Goal: Task Accomplishment & Management: Use online tool/utility

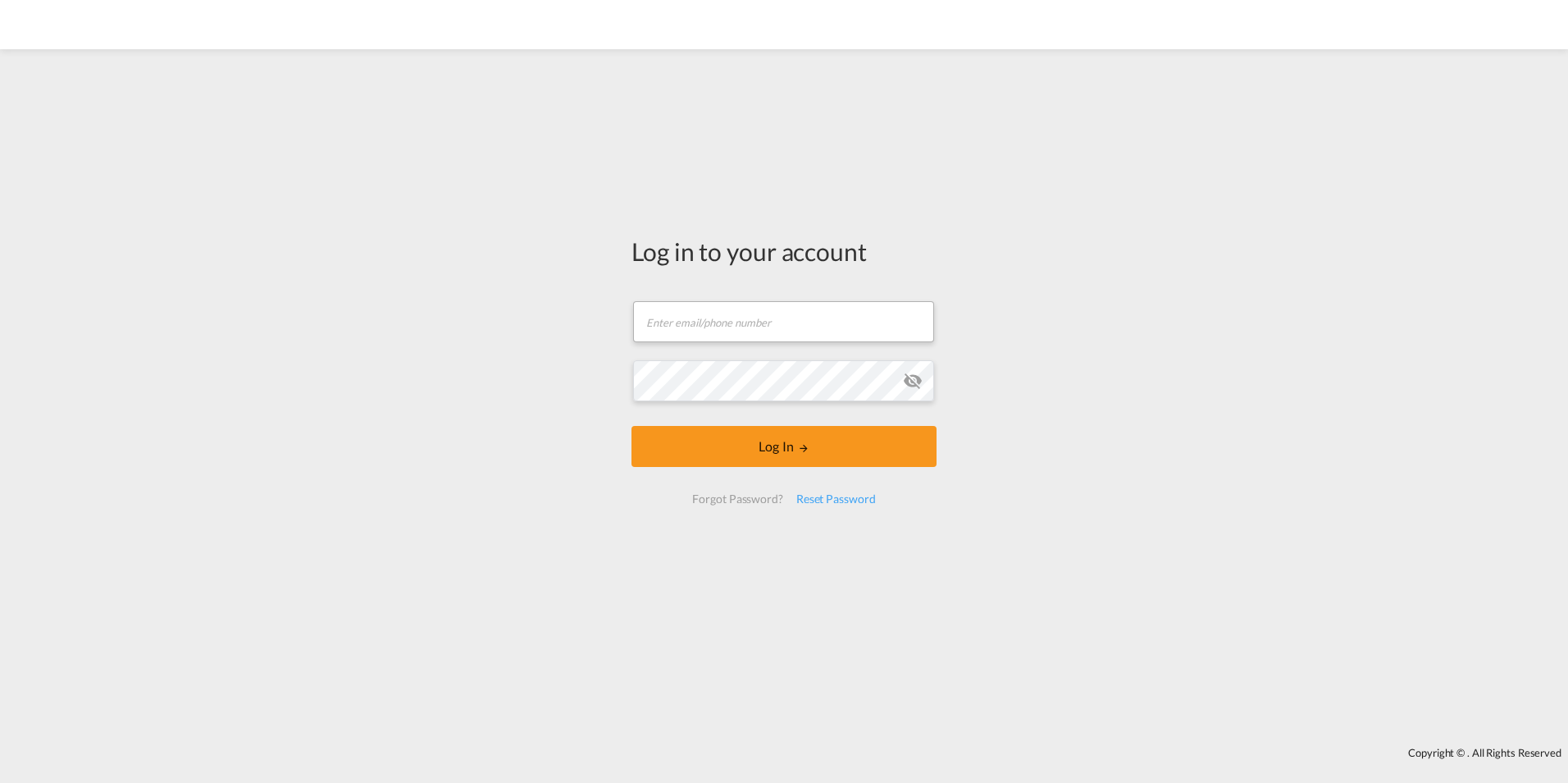
click at [798, 332] on form "Email field is required Password field is required Log In Forgot Password? Rese…" at bounding box center [784, 402] width 305 height 235
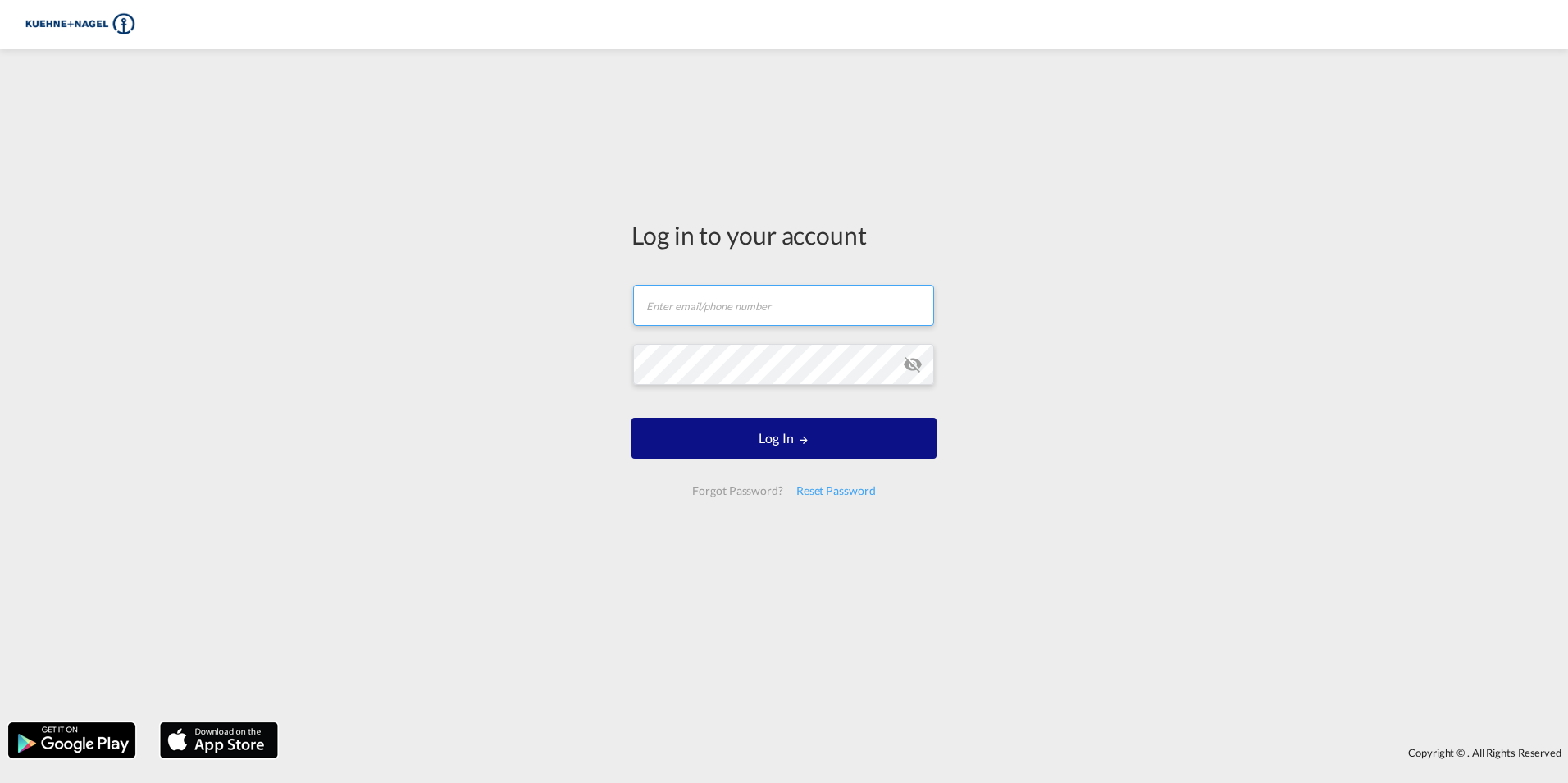
click at [806, 308] on input "text" at bounding box center [784, 305] width 301 height 41
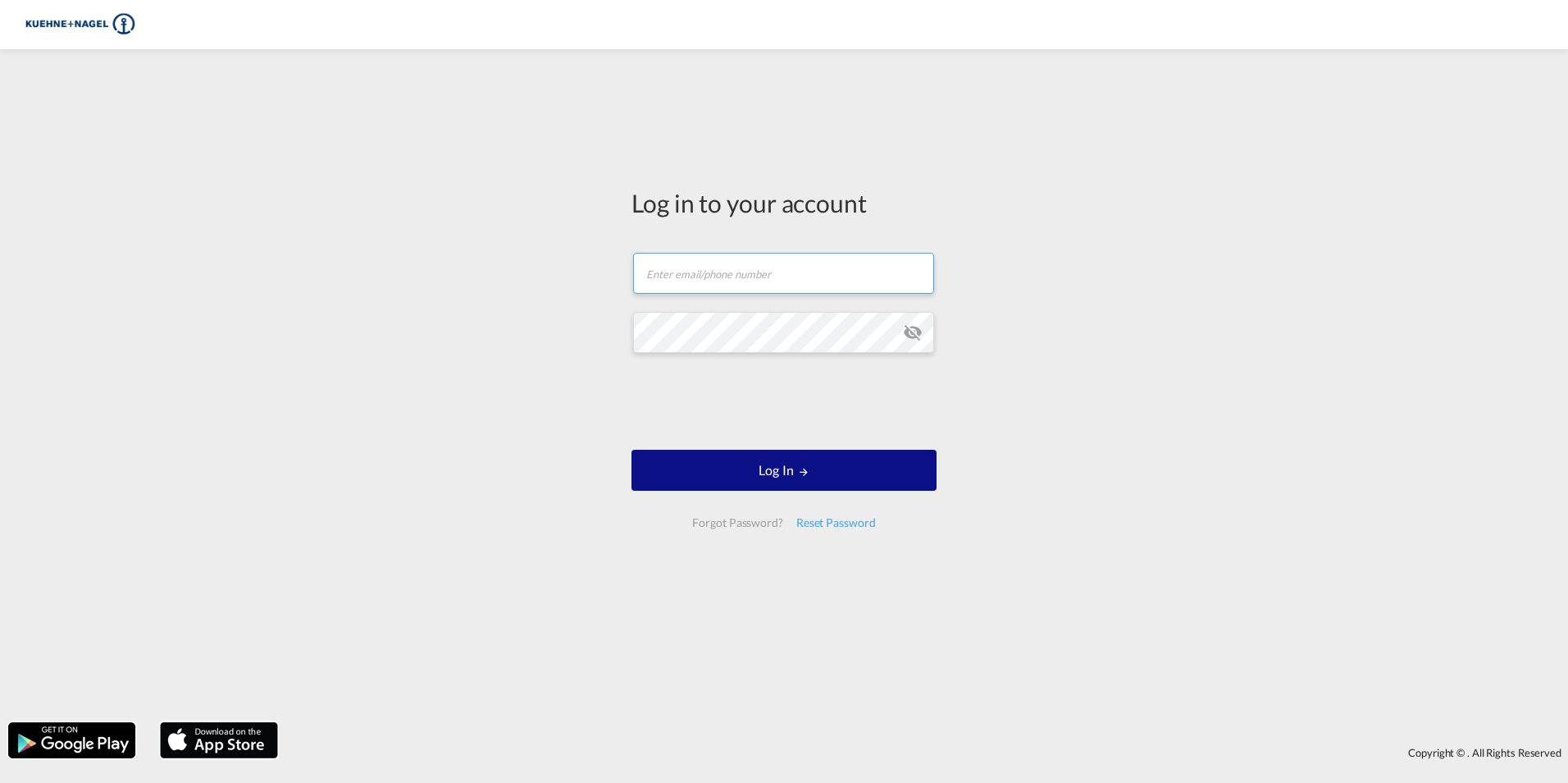
click at [794, 273] on input "text" at bounding box center [784, 273] width 301 height 41
click at [673, 274] on input "[PERSON_NAME][EMAIL_ADDRESS][PERSON_NAME][PERSON_NAME][DOMAIN_NAME]" at bounding box center [784, 273] width 301 height 41
click at [672, 274] on input "[PERSON_NAME][EMAIL_ADDRESS][PERSON_NAME][PERSON_NAME][DOMAIN_NAME]" at bounding box center [784, 273] width 301 height 41
click at [652, 274] on input "[PERSON_NAME][EMAIL_ADDRESS][PERSON_NAME][PERSON_NAME][DOMAIN_NAME]" at bounding box center [784, 273] width 301 height 41
click at [651, 274] on input "[PERSON_NAME][EMAIL_ADDRESS][PERSON_NAME][PERSON_NAME][DOMAIN_NAME]" at bounding box center [784, 273] width 301 height 41
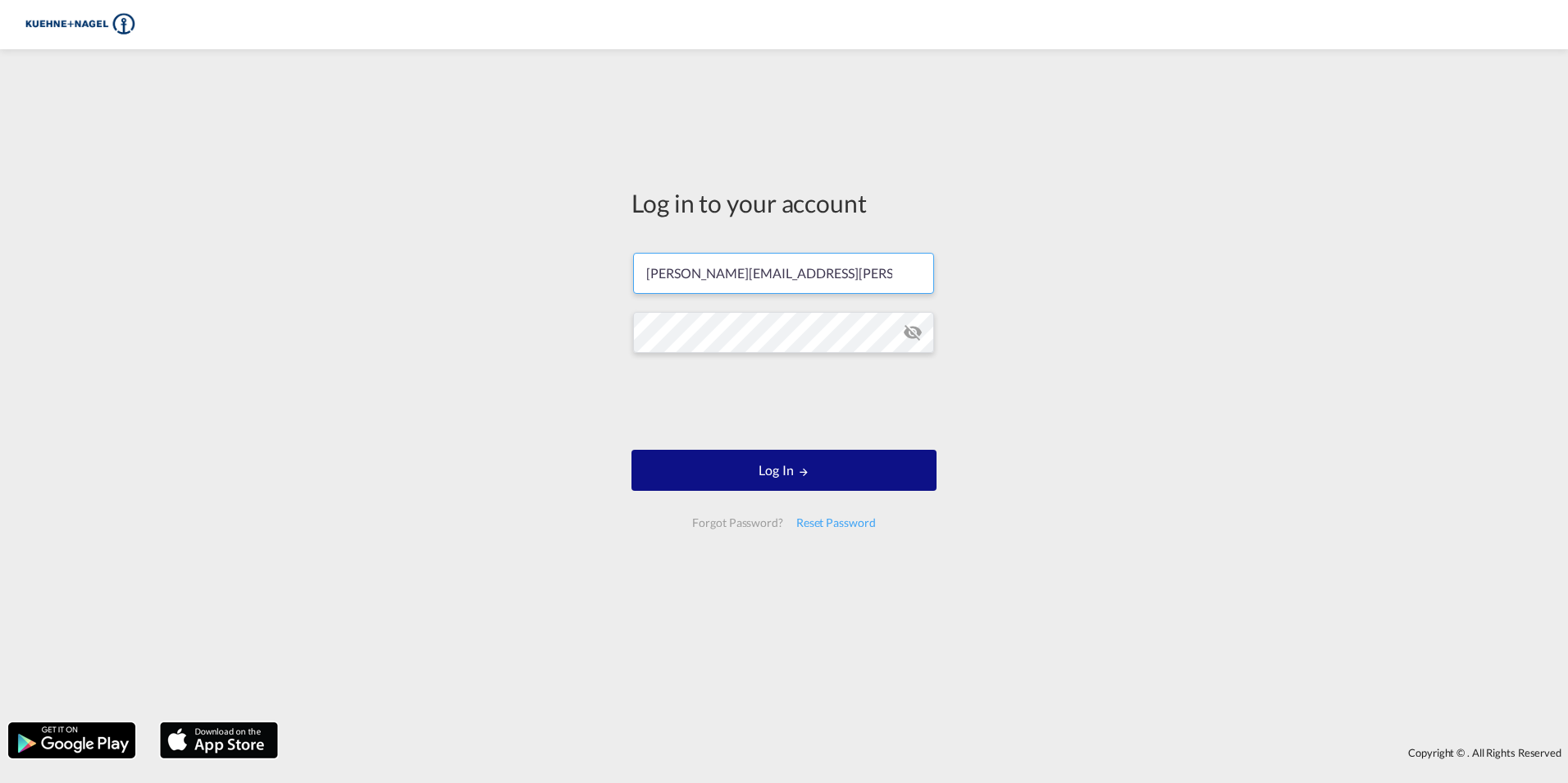
click at [688, 271] on input "[PERSON_NAME][EMAIL_ADDRESS][PERSON_NAME][PERSON_NAME][DOMAIN_NAME]" at bounding box center [784, 273] width 301 height 41
type input "[PERSON_NAME][EMAIL_ADDRESS][PERSON_NAME][PERSON_NAME][DOMAIN_NAME]"
click at [798, 480] on button "Log In" at bounding box center [784, 470] width 305 height 41
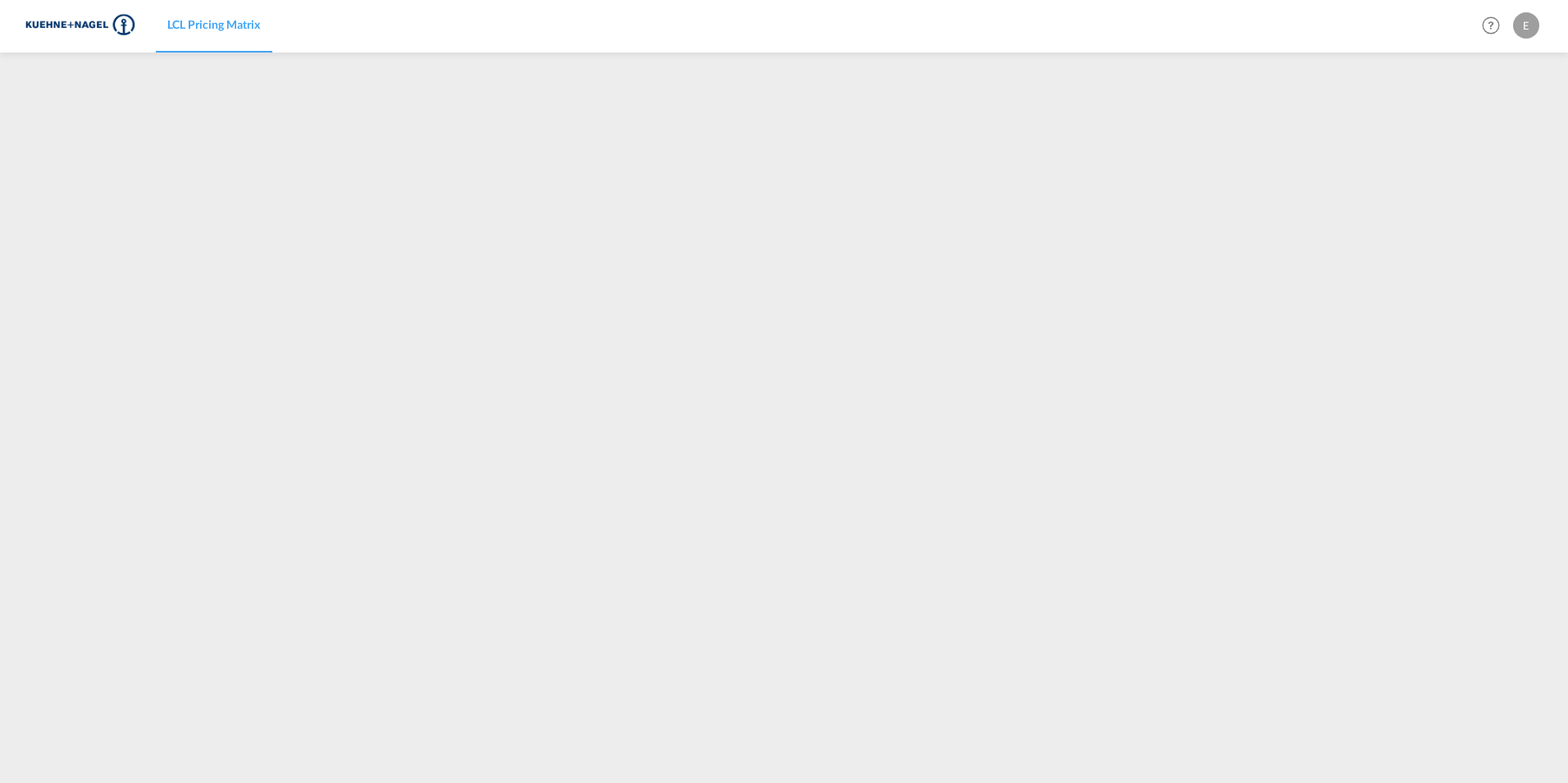
click at [204, 31] on span "LCL Pricing Matrix" at bounding box center [213, 24] width 94 height 14
click at [1518, 29] on div "E" at bounding box center [1527, 26] width 26 height 26
click at [1522, 26] on md-backdrop at bounding box center [784, 392] width 1568 height 783
click at [1491, 20] on md-icon "Help" at bounding box center [1491, 26] width 28 height 28
click at [1491, 20] on md-backdrop at bounding box center [784, 392] width 1568 height 783
